Goal: Information Seeking & Learning: Learn about a topic

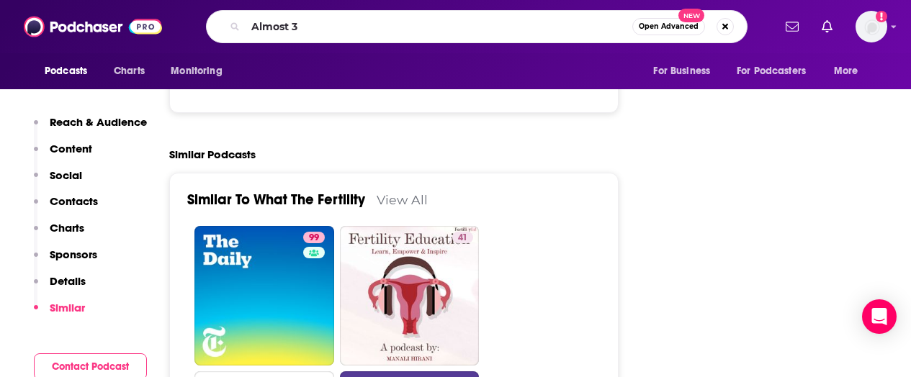
type input "Almost 30"
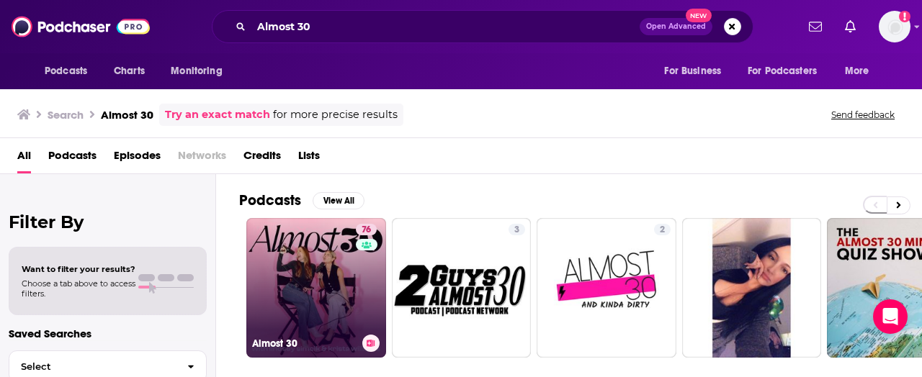
click at [323, 274] on link "76 Almost 30" at bounding box center [316, 288] width 140 height 140
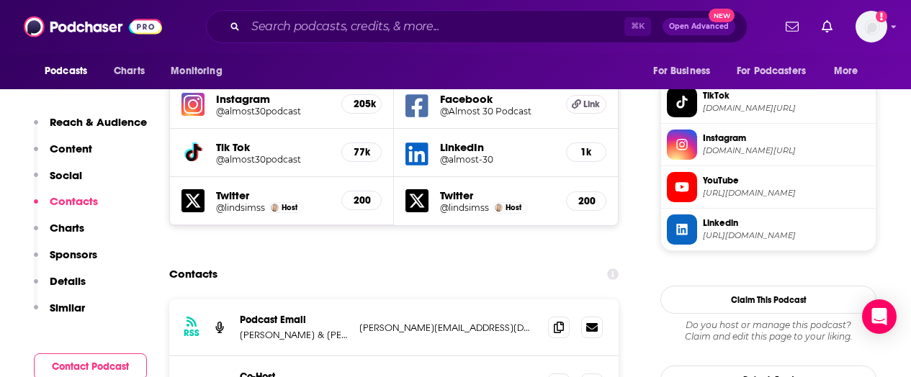
scroll to position [1323, 0]
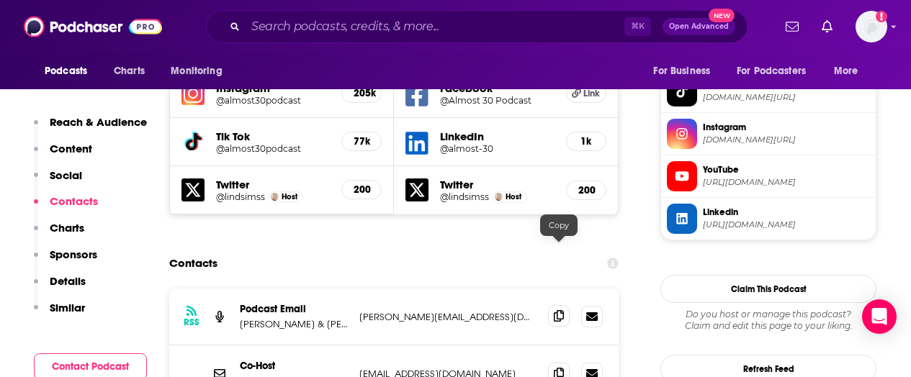
click at [557, 310] on icon at bounding box center [559, 316] width 10 height 12
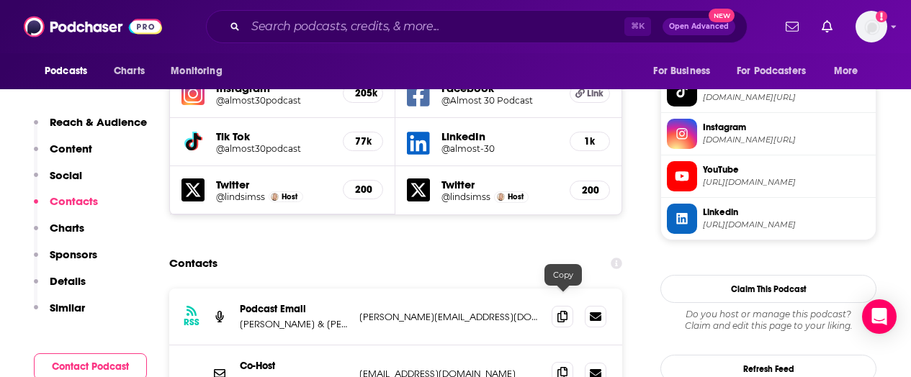
click at [559, 367] on icon at bounding box center [563, 373] width 10 height 12
